Goal: Task Accomplishment & Management: Manage account settings

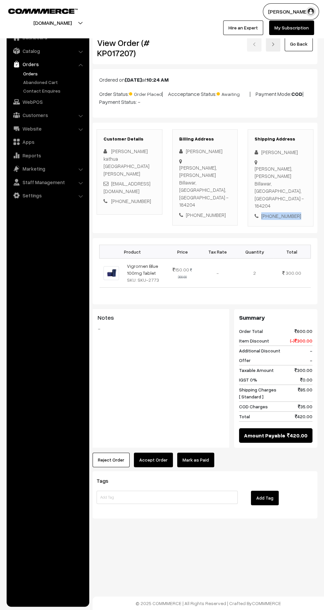
click at [282, 212] on div "+91 9149661096" at bounding box center [281, 216] width 52 height 8
click at [107, 453] on button "Reject Order" at bounding box center [111, 460] width 37 height 15
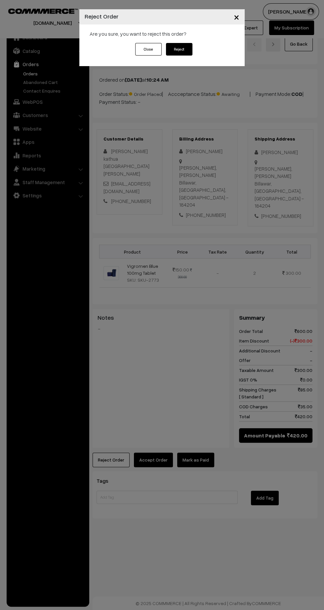
click at [177, 47] on button "Reject" at bounding box center [179, 49] width 26 height 13
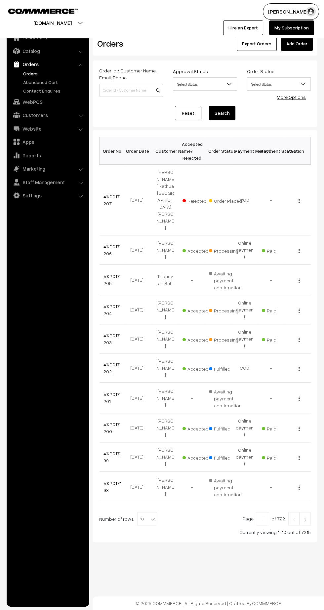
click at [106, 333] on link "#KP017203" at bounding box center [112, 339] width 16 height 13
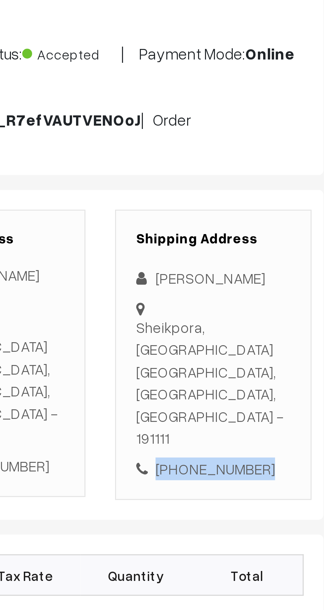
click at [286, 229] on div "[PHONE_NUMBER]" at bounding box center [281, 233] width 52 height 8
copy div "7889304017"
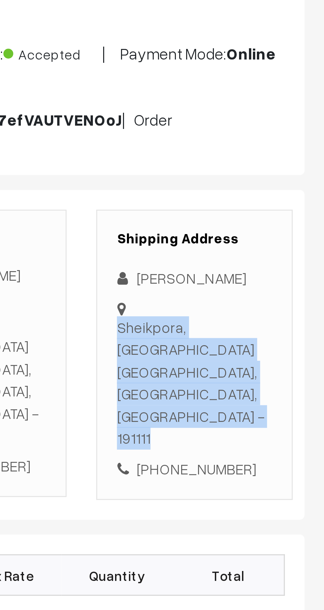
copy div "Sheikpora, Budgam Budgam, [GEOGRAPHIC_DATA], [GEOGRAPHIC_DATA] - 191111"
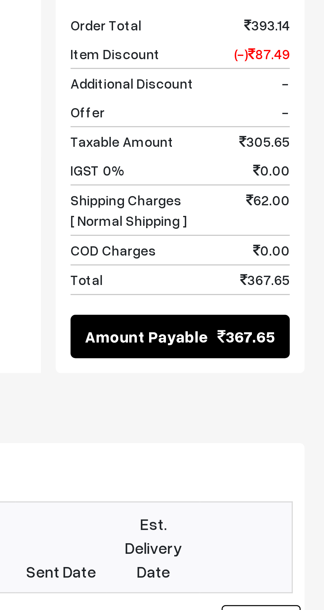
scroll to position [16, 0]
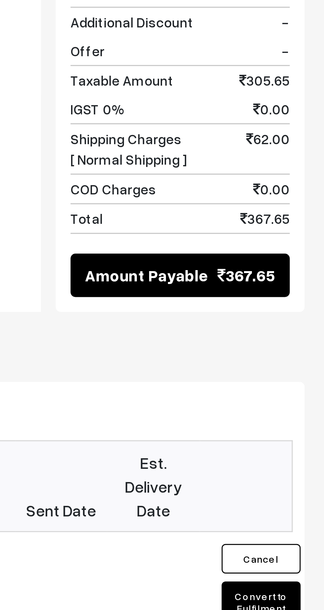
click at [305, 539] on button "Convert to Fulfilment" at bounding box center [303, 546] width 26 height 14
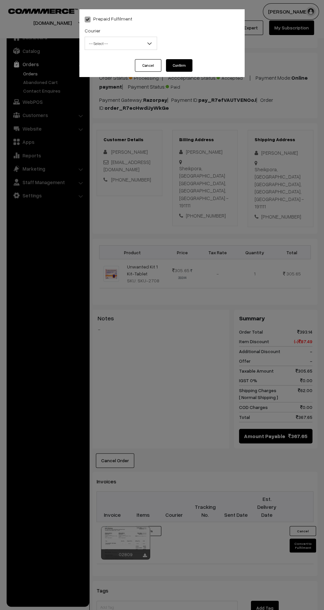
click at [111, 39] on span "-- Select --" at bounding box center [121, 44] width 72 height 12
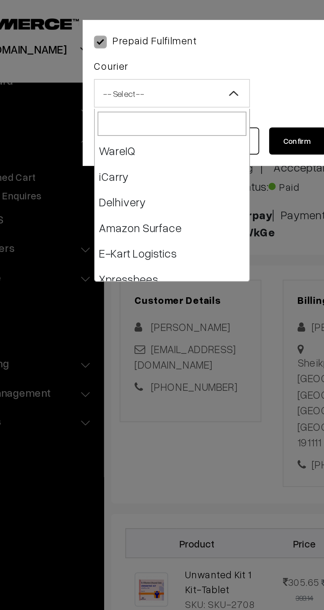
scroll to position [30, 0]
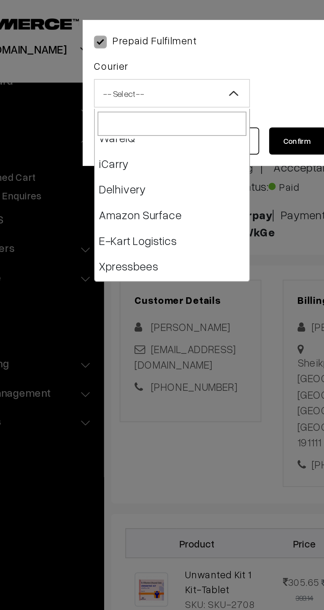
select select "6"
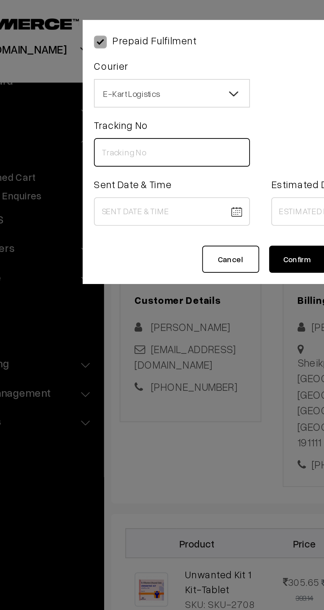
paste input "PAXP9000202534"
type input "PAXP9000202534"
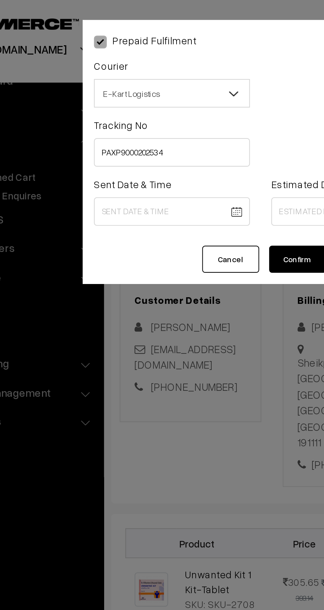
click at [118, 98] on body "Thank you for showing interest. Our team will call you shortly. Close kirtiphar…" at bounding box center [162, 385] width 324 height 802
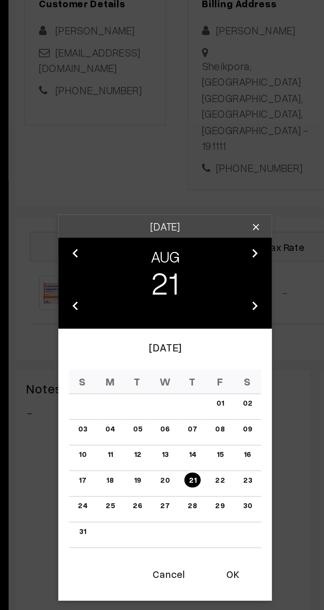
scroll to position [16, 0]
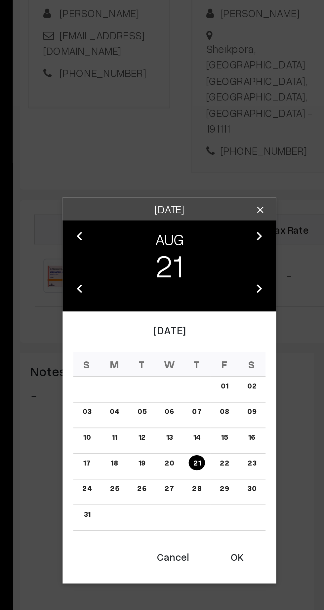
click at [192, 406] on button "OK" at bounding box center [193, 404] width 26 height 15
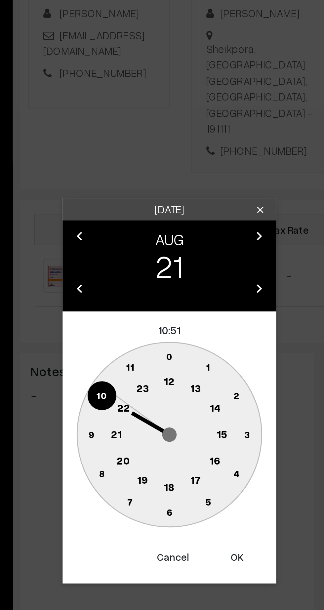
click at [161, 322] on text "12" at bounding box center [162, 323] width 5 height 6
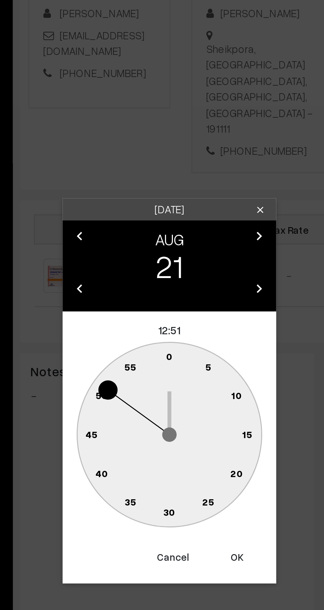
click at [126, 347] on text "45" at bounding box center [126, 347] width 6 height 6
type input "[DATE] 12:45"
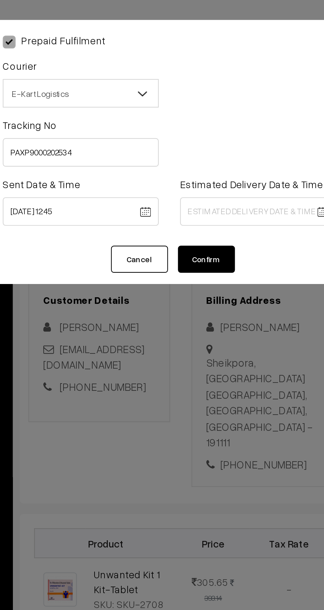
click at [209, 98] on body "Thank you for showing interest. Our team will call you shortly. Close [DOMAIN_N…" at bounding box center [162, 385] width 324 height 802
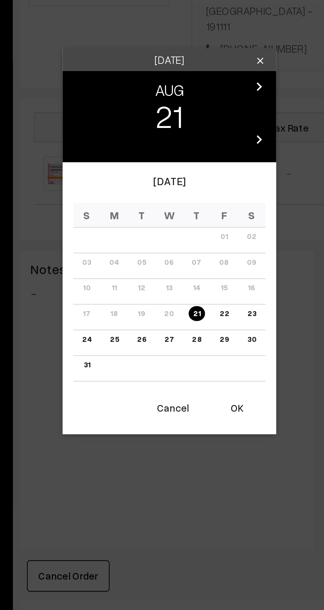
click at [162, 350] on link "27" at bounding box center [162, 350] width 8 height 7
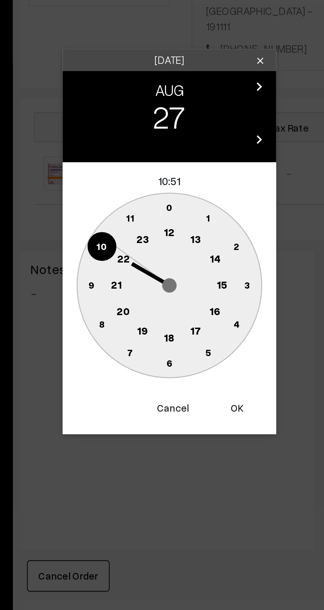
click at [136, 327] on text "21" at bounding box center [137, 325] width 5 height 6
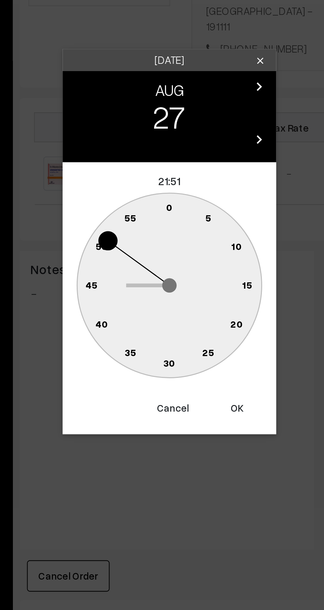
click at [163, 364] on text "30" at bounding box center [162, 362] width 6 height 6
type input "[DATE] 21:30"
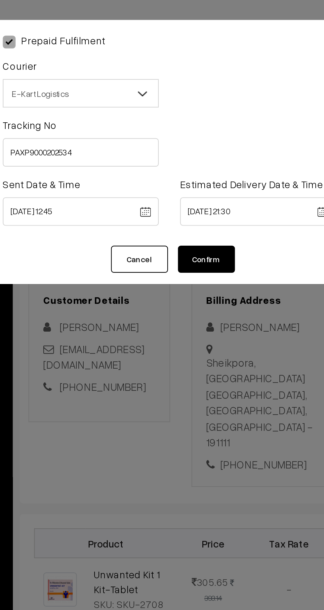
click at [184, 124] on button "Confirm" at bounding box center [179, 120] width 26 height 13
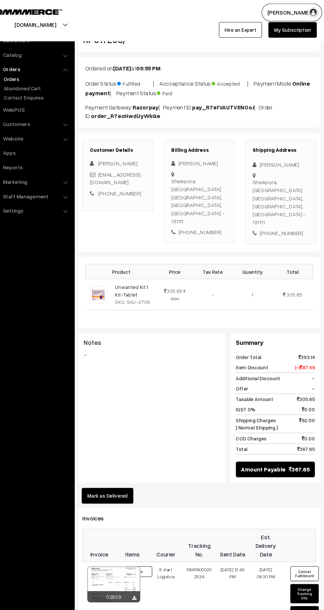
scroll to position [16, 0]
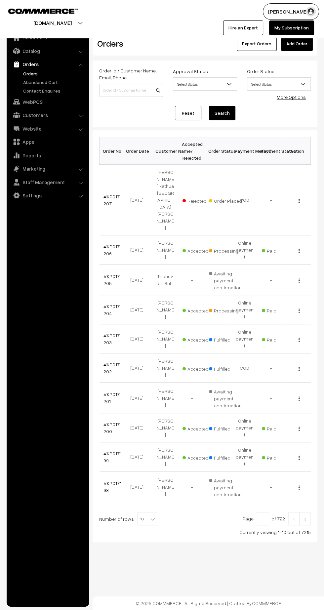
click at [106, 304] on link "#KP017204" at bounding box center [112, 310] width 16 height 13
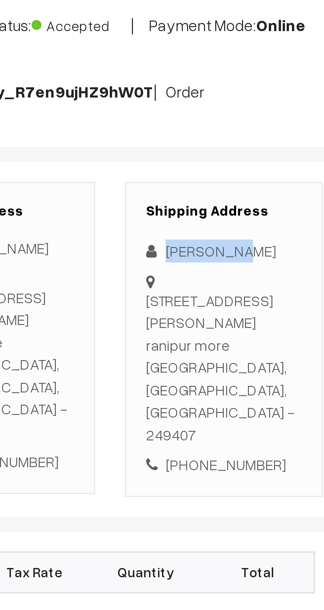
click at [273, 170] on div "[PERSON_NAME]" at bounding box center [281, 169] width 52 height 8
copy div "[PERSON_NAME]"
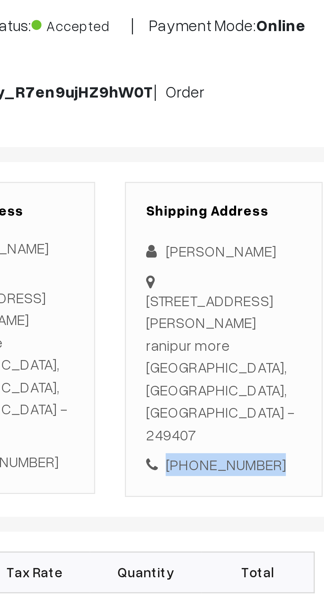
click at [285, 237] on div "[PHONE_NUMBER]" at bounding box center [281, 241] width 52 height 8
copy div "9837848433"
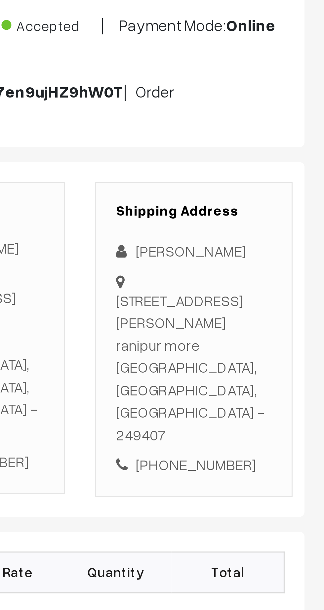
copy div "[STREET_ADDRESS][PERSON_NAME]"
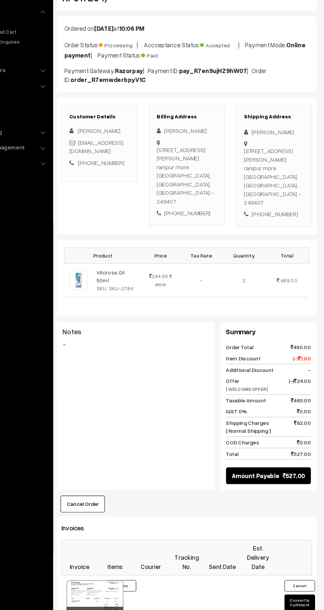
click at [302, 570] on button "Convert to Fulfilment" at bounding box center [303, 577] width 26 height 14
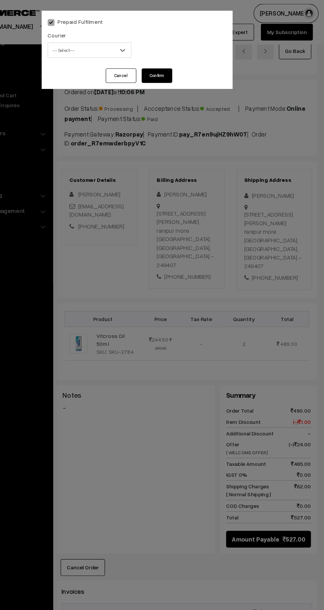
click at [98, 42] on span "-- Select --" at bounding box center [121, 44] width 72 height 12
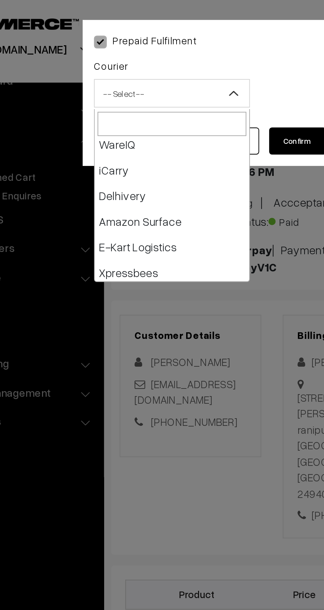
scroll to position [29, 0]
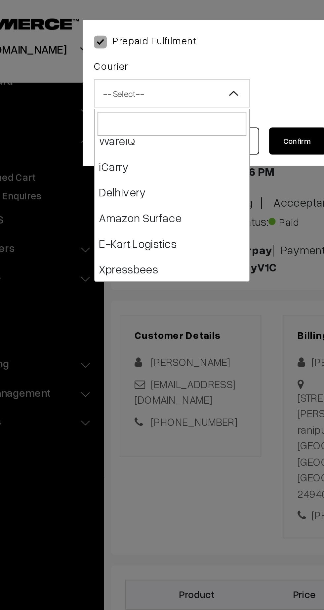
select select "6"
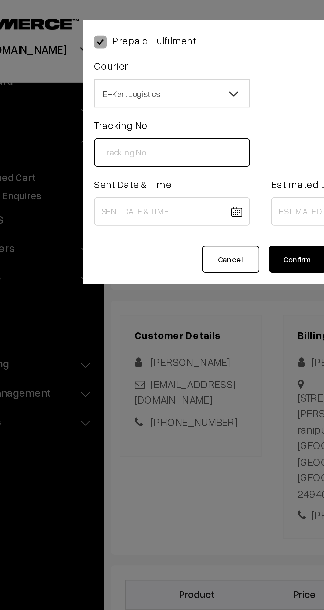
paste input "ICYP0003929182"
type input "ICYP0003929182"
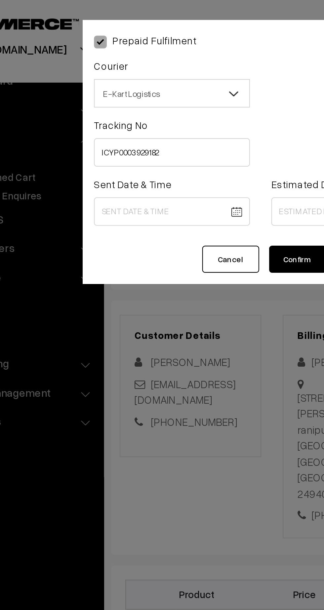
click at [122, 100] on body "Thank you for showing interest. Our team will call you shortly. Close [DOMAIN_N…" at bounding box center [162, 408] width 324 height 816
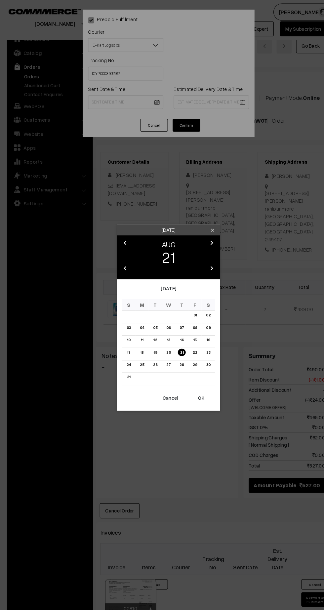
click at [203, 388] on button "OK" at bounding box center [193, 382] width 26 height 15
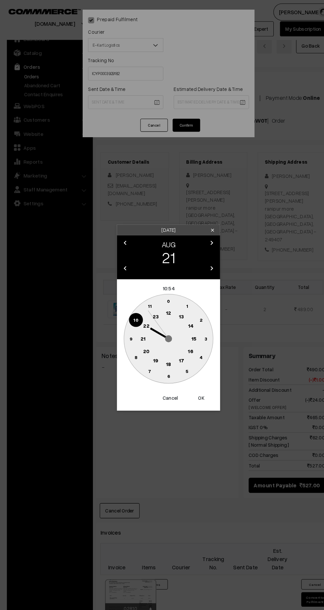
click at [160, 388] on button "Cancel" at bounding box center [164, 382] width 26 height 15
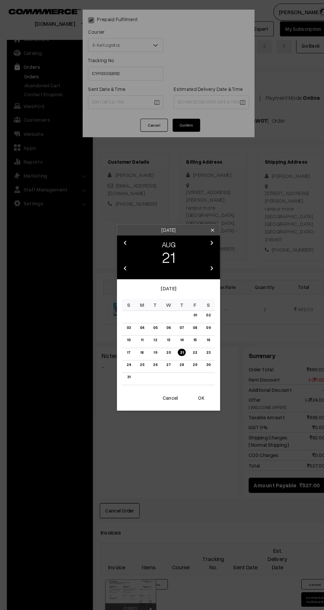
click at [199, 383] on button "OK" at bounding box center [193, 382] width 26 height 15
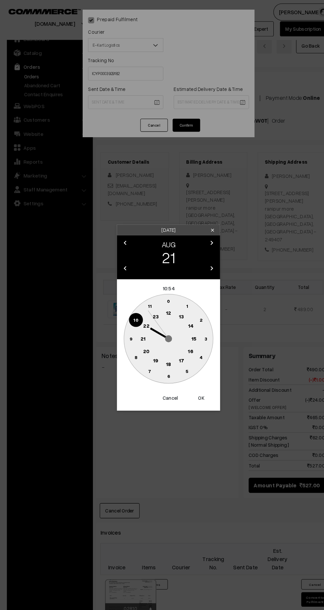
click at [162, 301] on text "12" at bounding box center [162, 301] width 5 height 6
click at [124, 327] on text "45" at bounding box center [126, 326] width 6 height 6
type input "21-08-2025 12:45"
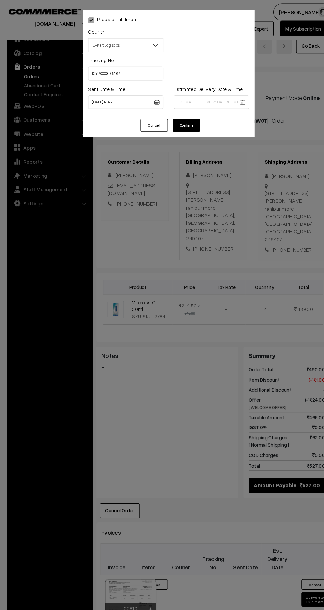
click at [208, 99] on body "Thank you for showing interest. Our team will call you shortly. Close [DOMAIN_N…" at bounding box center [162, 408] width 324 height 816
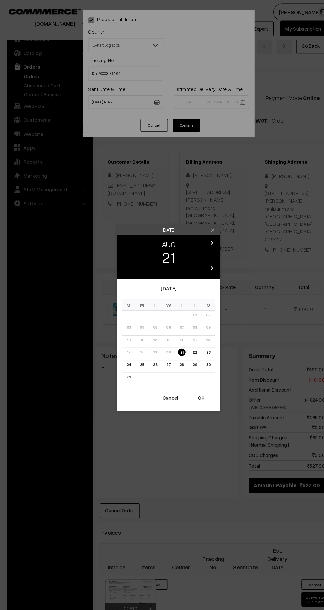
click at [160, 351] on link "27" at bounding box center [162, 350] width 8 height 7
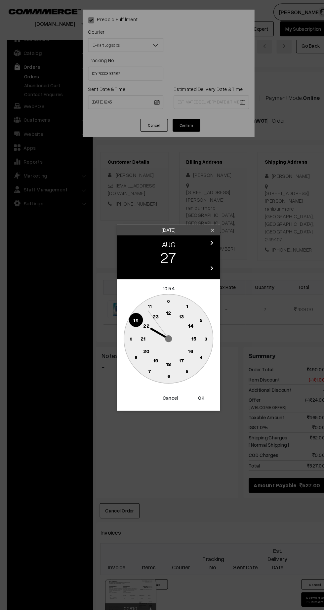
click at [137, 325] on text "21" at bounding box center [137, 325] width 5 height 6
click at [162, 362] on text "30" at bounding box center [162, 362] width 6 height 6
type input "27-08-2025 21:30"
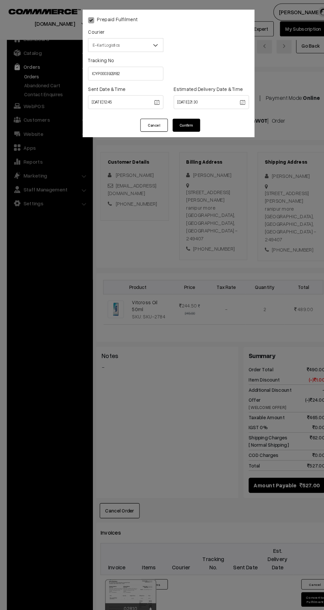
click at [183, 125] on button "Confirm" at bounding box center [179, 120] width 26 height 13
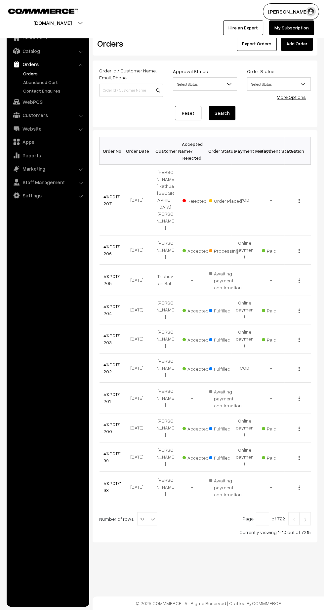
click at [110, 244] on link "#KP017206" at bounding box center [112, 250] width 16 height 13
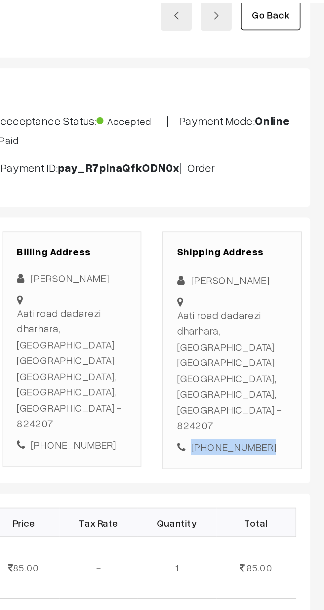
click at [289, 244] on div "[PHONE_NUMBER]" at bounding box center [281, 248] width 52 height 8
copy div "9155797915"
copy div "Aati road dadarezi dharhara, [GEOGRAPHIC_DATA] [GEOGRAPHIC_DATA], [GEOGRAPHIC_D…"
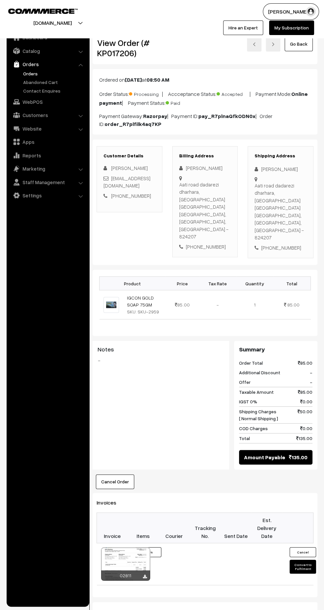
click at [299, 560] on button "Convert to Fulfilment" at bounding box center [303, 567] width 26 height 14
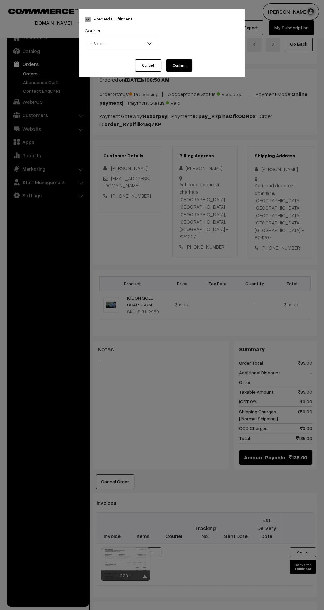
click at [111, 47] on span "-- Select --" at bounding box center [121, 44] width 72 height 12
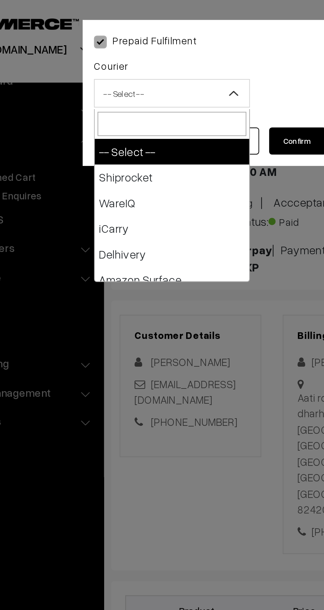
type input "x"
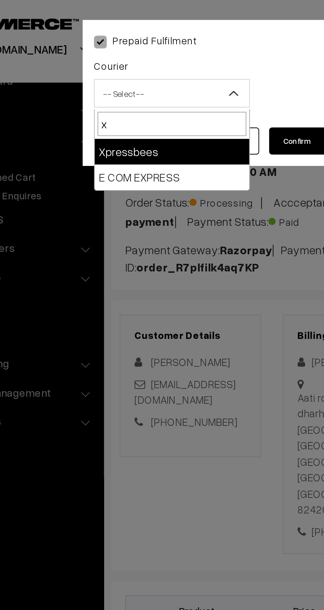
select select "8"
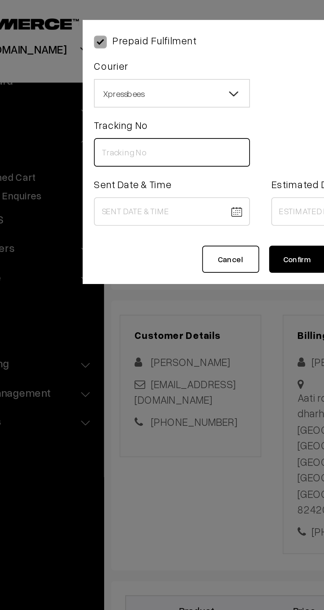
paste input "14344952564064"
type input "14344952564064"
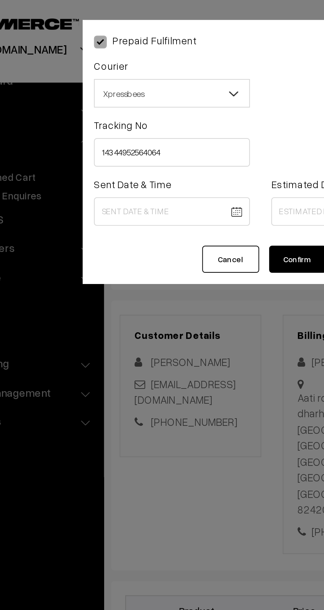
click at [119, 97] on body "Thank you for showing interest. Our team will call you shortly. Close kirtiphar…" at bounding box center [162, 403] width 324 height 807
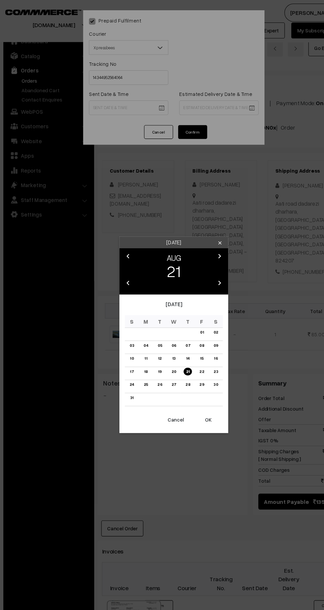
click at [194, 383] on button "OK" at bounding box center [193, 382] width 26 height 15
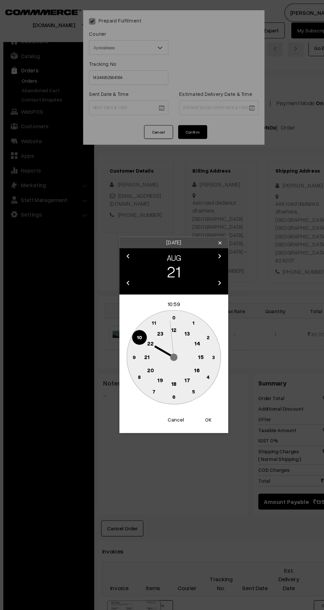
click at [173, 310] on circle at bounding box center [175, 305] width 14 height 14
click at [126, 325] on text "45" at bounding box center [126, 326] width 6 height 6
type input "21-08-2025 13:45"
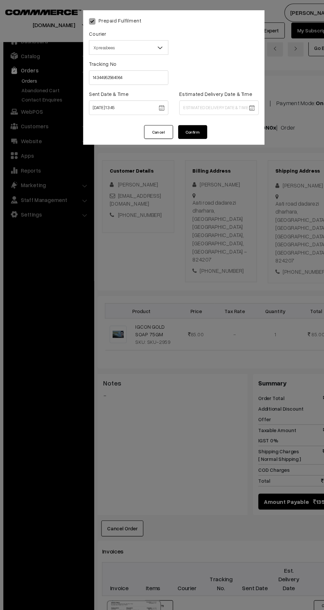
click at [200, 97] on body "Thank you for showing interest. Our team will call you shortly. Close kirtiphar…" at bounding box center [162, 403] width 324 height 807
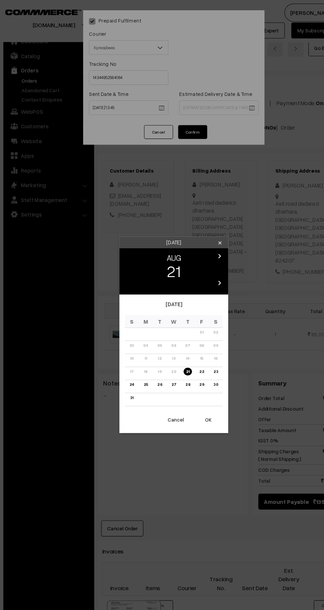
click at [162, 352] on link "27" at bounding box center [162, 350] width 8 height 7
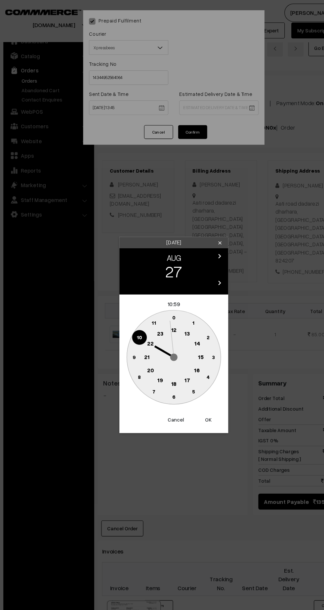
click at [163, 382] on button "Cancel" at bounding box center [164, 382] width 26 height 15
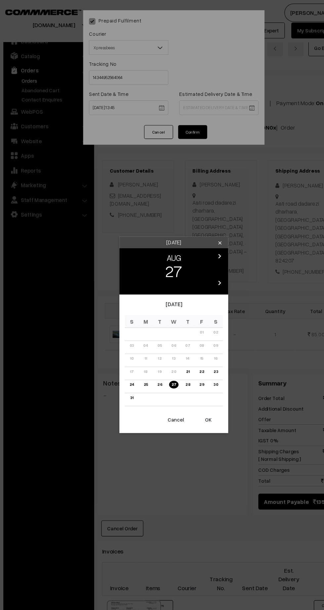
click at [147, 348] on link "26" at bounding box center [149, 350] width 8 height 7
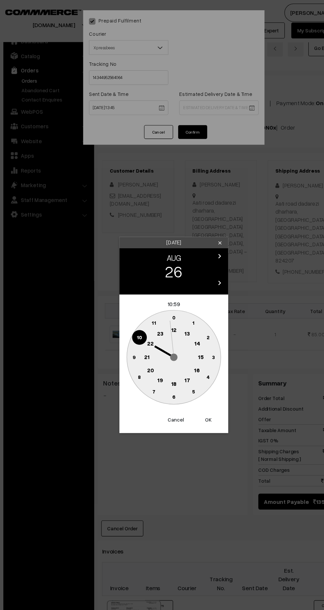
click at [136, 325] on text "21" at bounding box center [137, 325] width 5 height 6
click at [162, 363] on text "30" at bounding box center [162, 362] width 6 height 6
type input "26-08-2025 21:30"
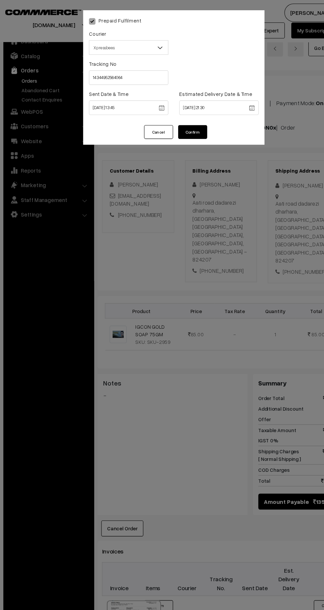
click at [182, 123] on button "Confirm" at bounding box center [179, 120] width 26 height 13
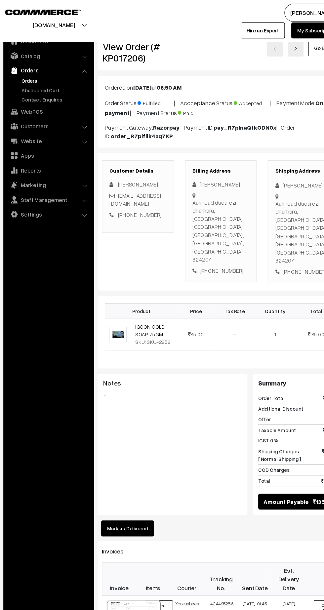
click at [30, 73] on link "Orders" at bounding box center [54, 73] width 65 height 7
